Goal: Task Accomplishment & Management: Use online tool/utility

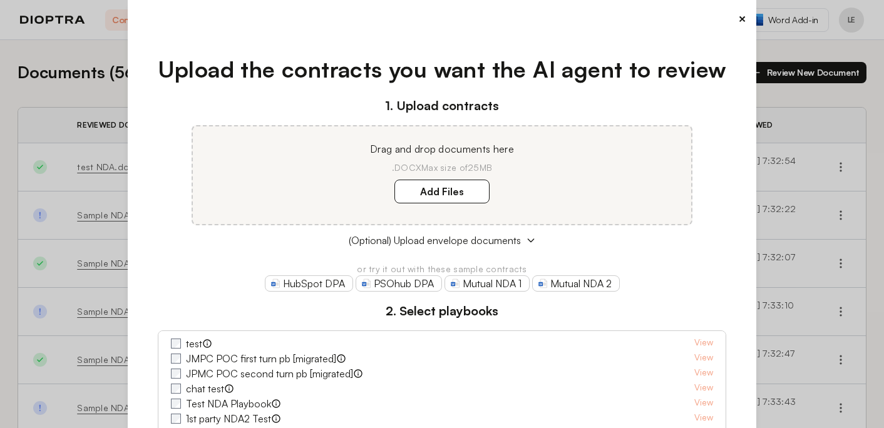
click at [745, 16] on button "×" at bounding box center [742, 19] width 8 height 18
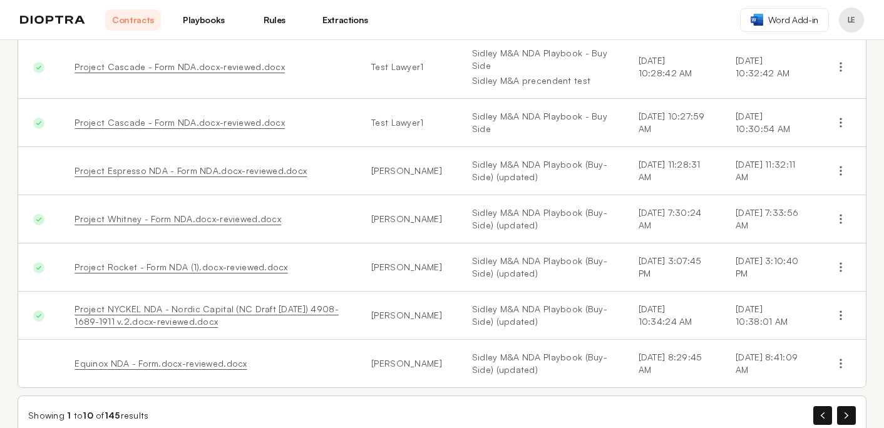
scroll to position [295, 0]
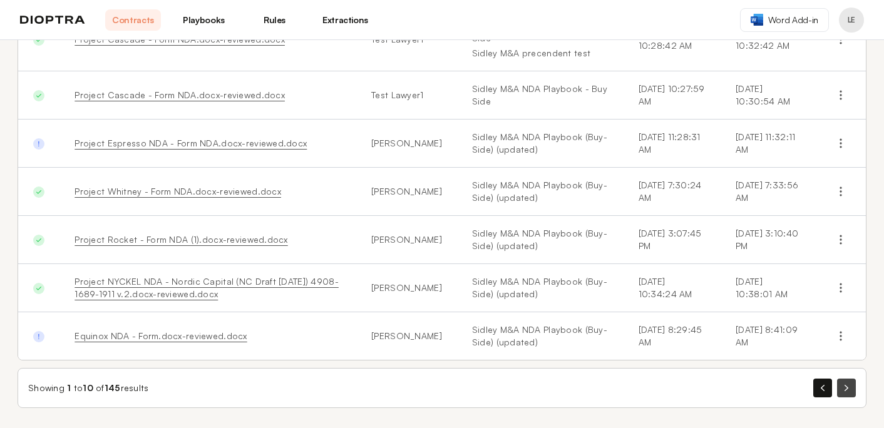
click at [851, 391] on button "button" at bounding box center [846, 388] width 19 height 19
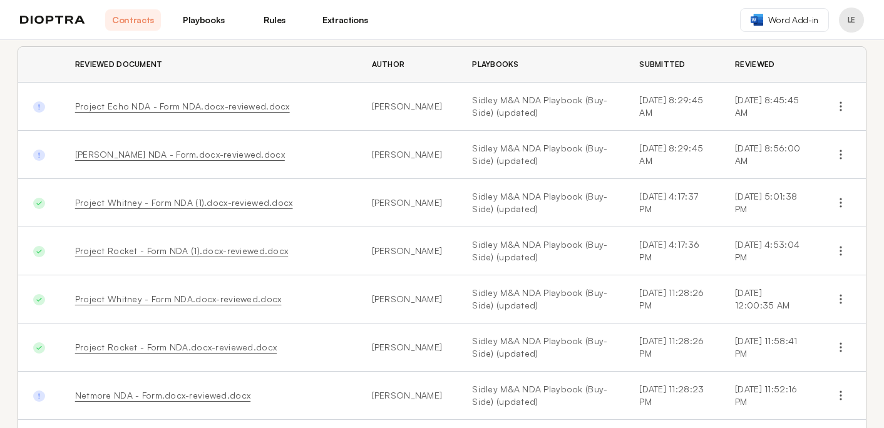
scroll to position [62, 0]
click at [198, 107] on link "Project Echo NDA - Form NDA.docx-reviewed.docx" at bounding box center [182, 105] width 215 height 11
